Goal: Transaction & Acquisition: Purchase product/service

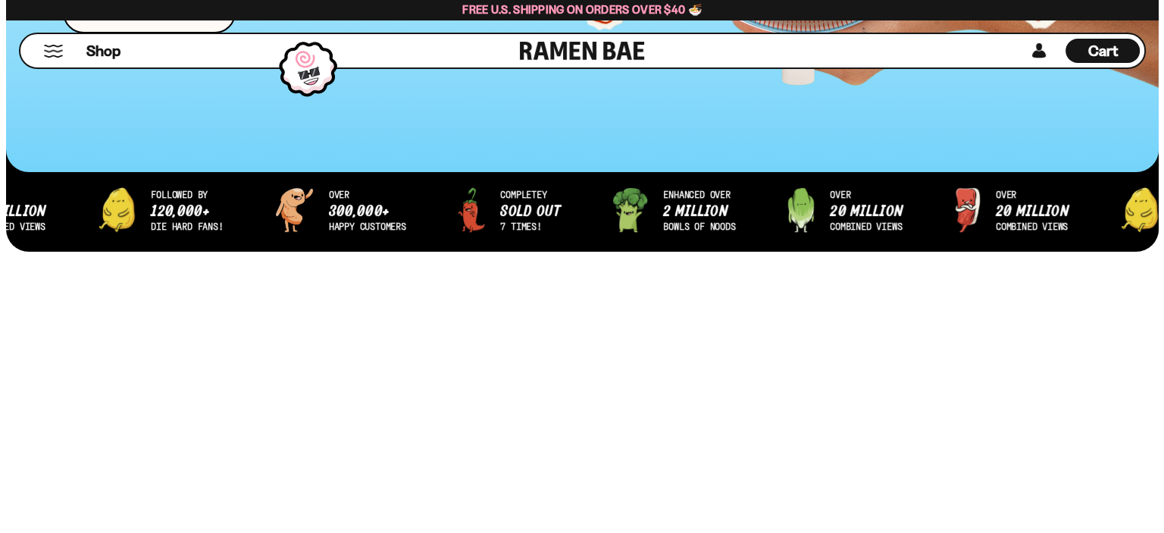
scroll to position [455, 0]
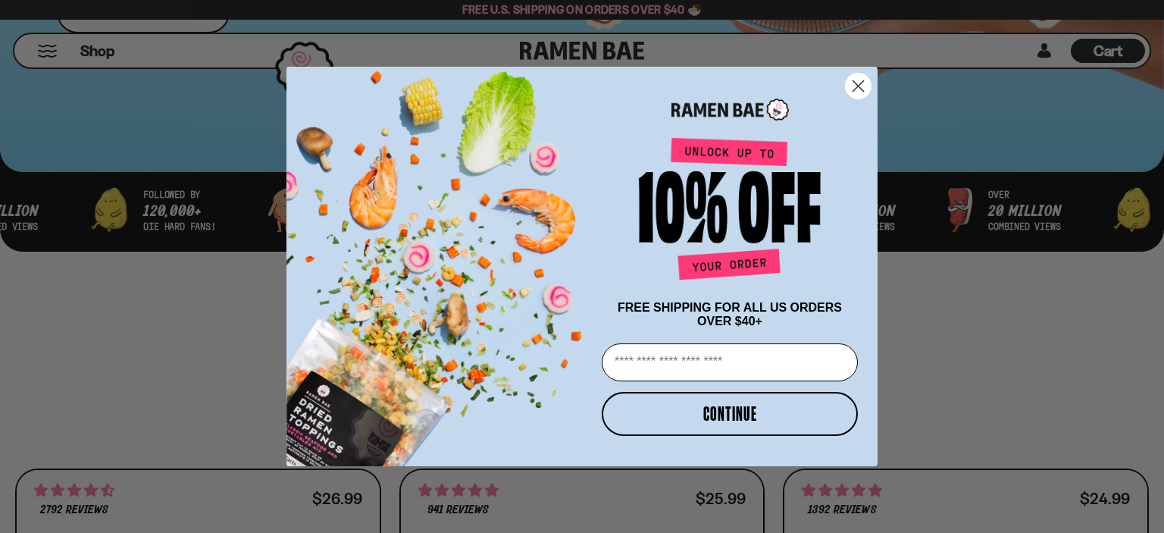
click at [860, 78] on circle "Close dialog" at bounding box center [858, 86] width 25 height 25
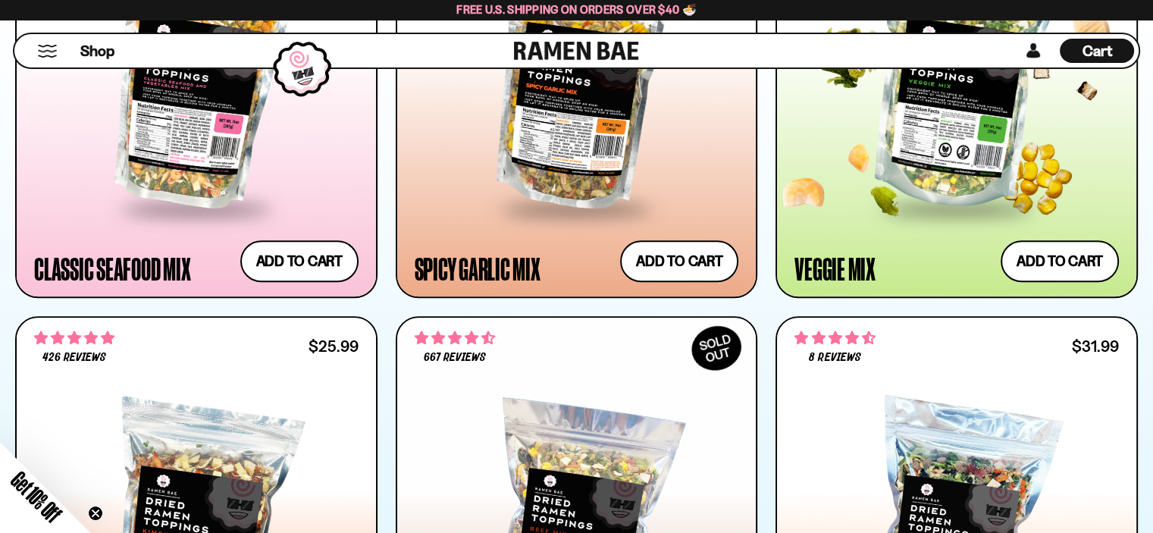
scroll to position [910, 0]
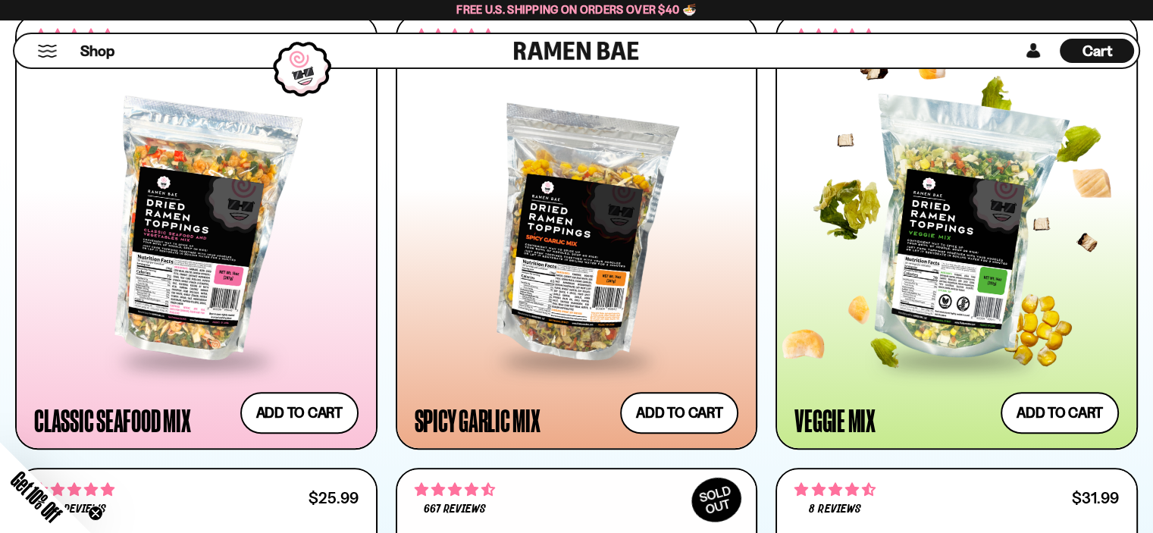
click at [1028, 168] on div at bounding box center [956, 230] width 324 height 255
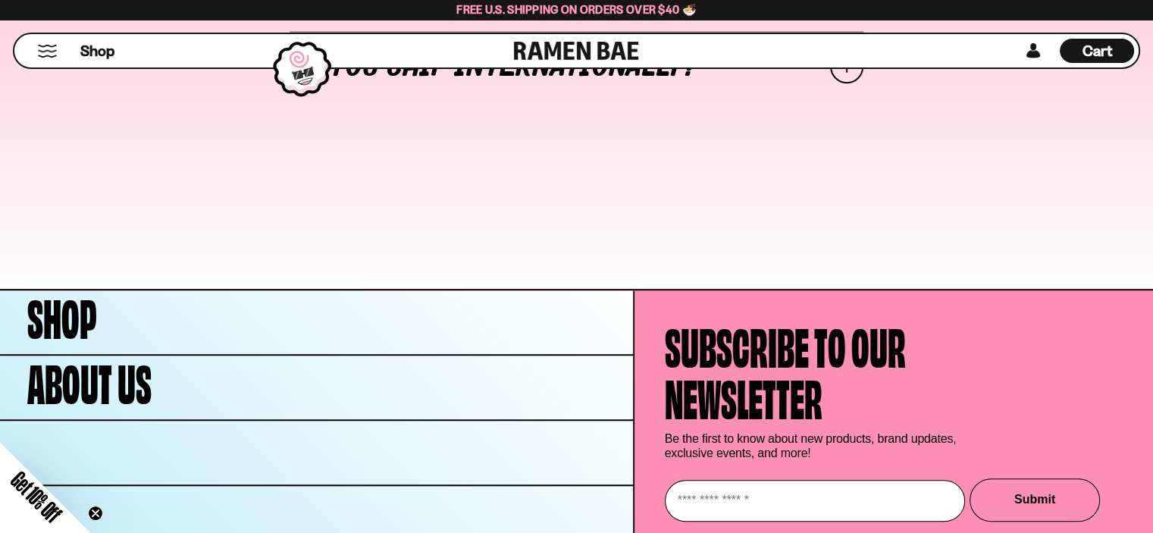
scroll to position [6519, 0]
